Goal: Find specific page/section: Find specific page/section

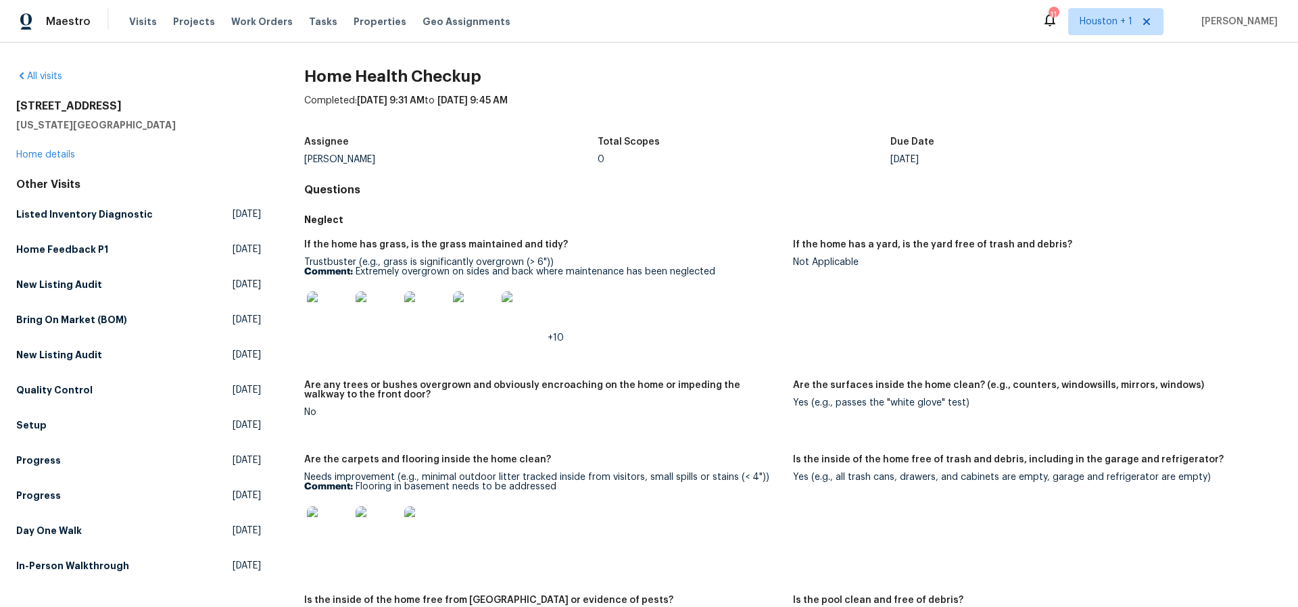
scroll to position [919, 0]
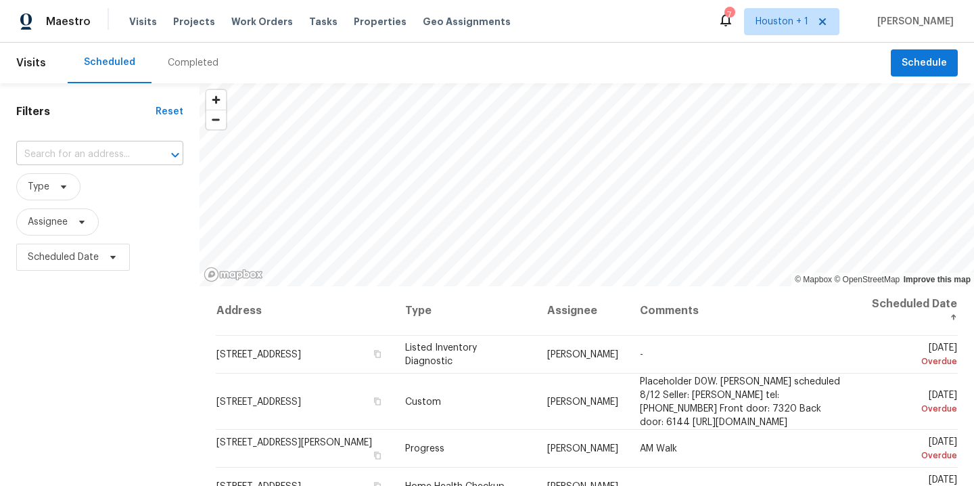
click at [92, 154] on input "text" at bounding box center [80, 154] width 129 height 21
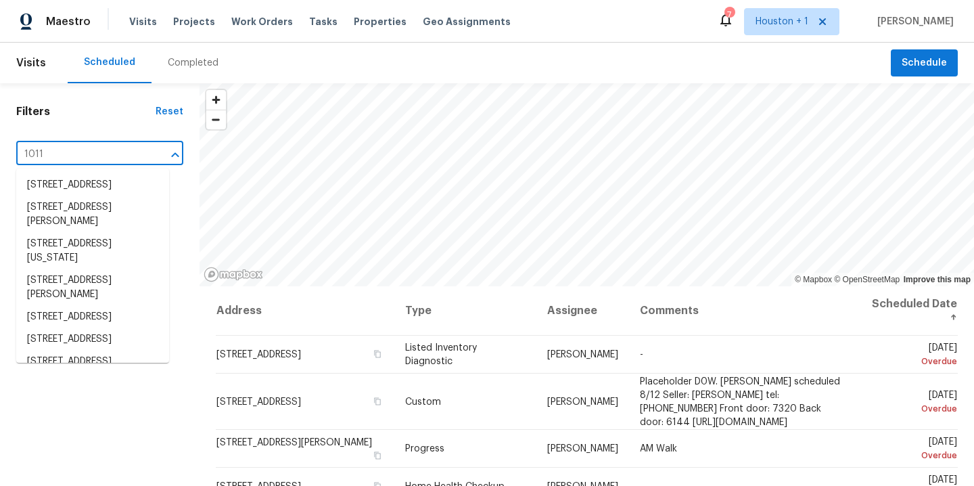
type input "1011 k"
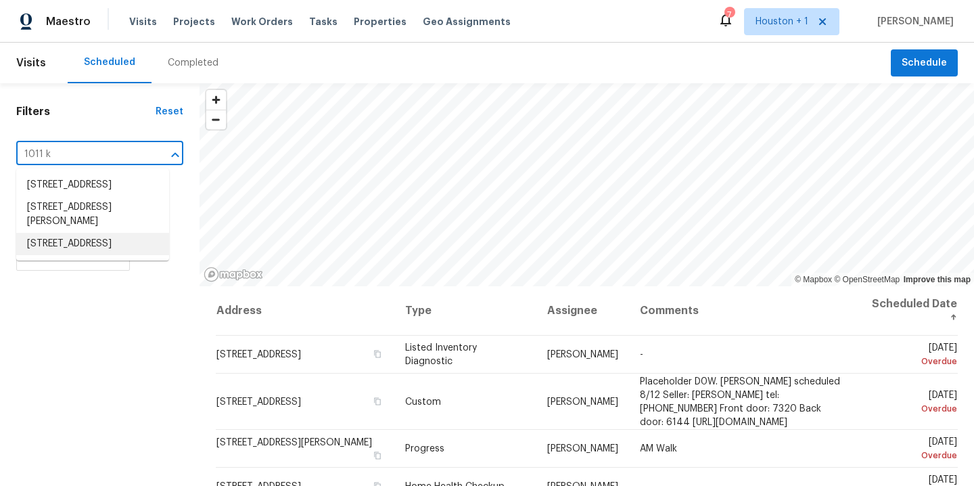
click at [105, 255] on li "1011 Kempsford Dr, Katy, TX 77450" at bounding box center [92, 244] width 153 height 22
